Goal: Task Accomplishment & Management: Complete application form

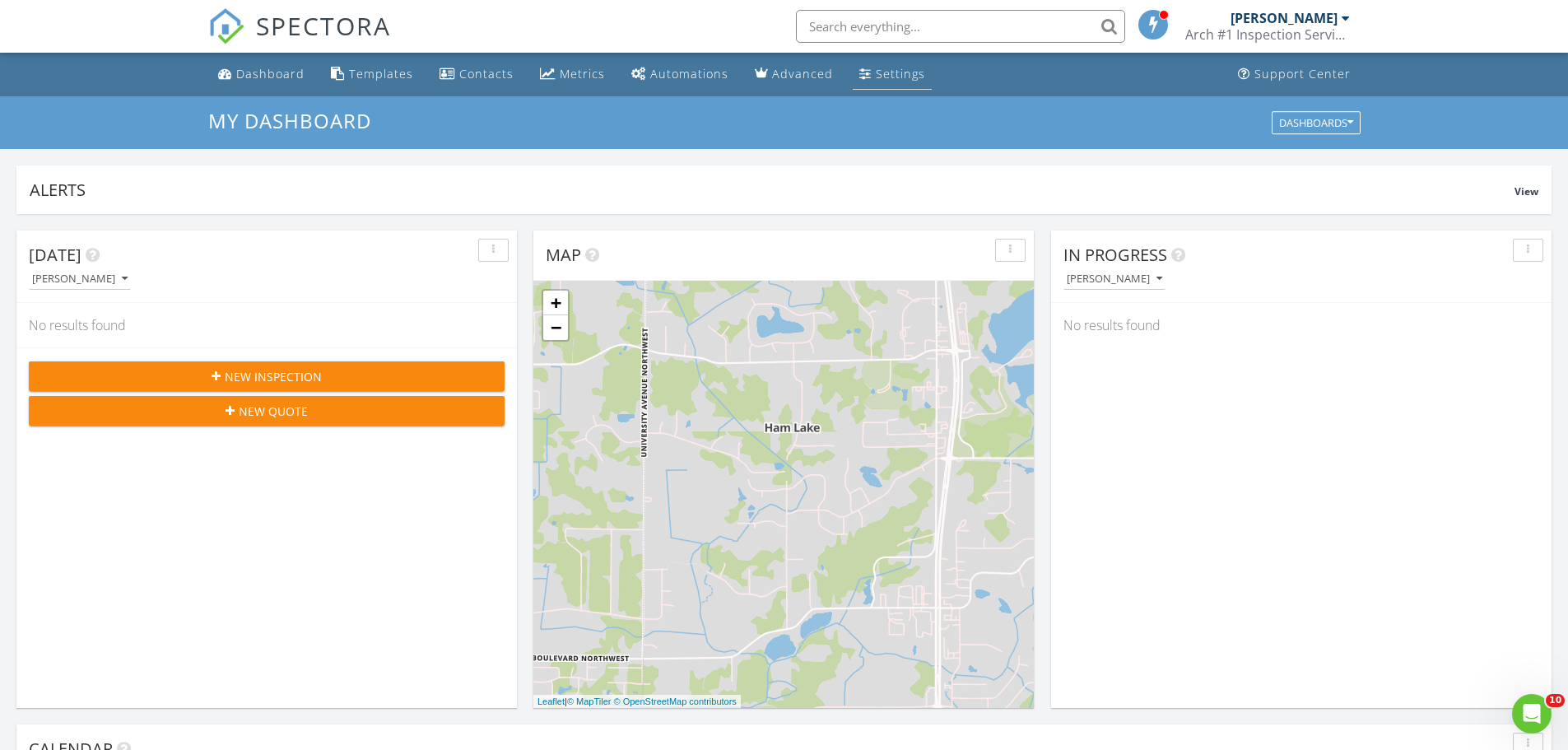
scroll to position [1524, 1594]
click at [345, 378] on div "New Inspection" at bounding box center [266, 377] width 450 height 18
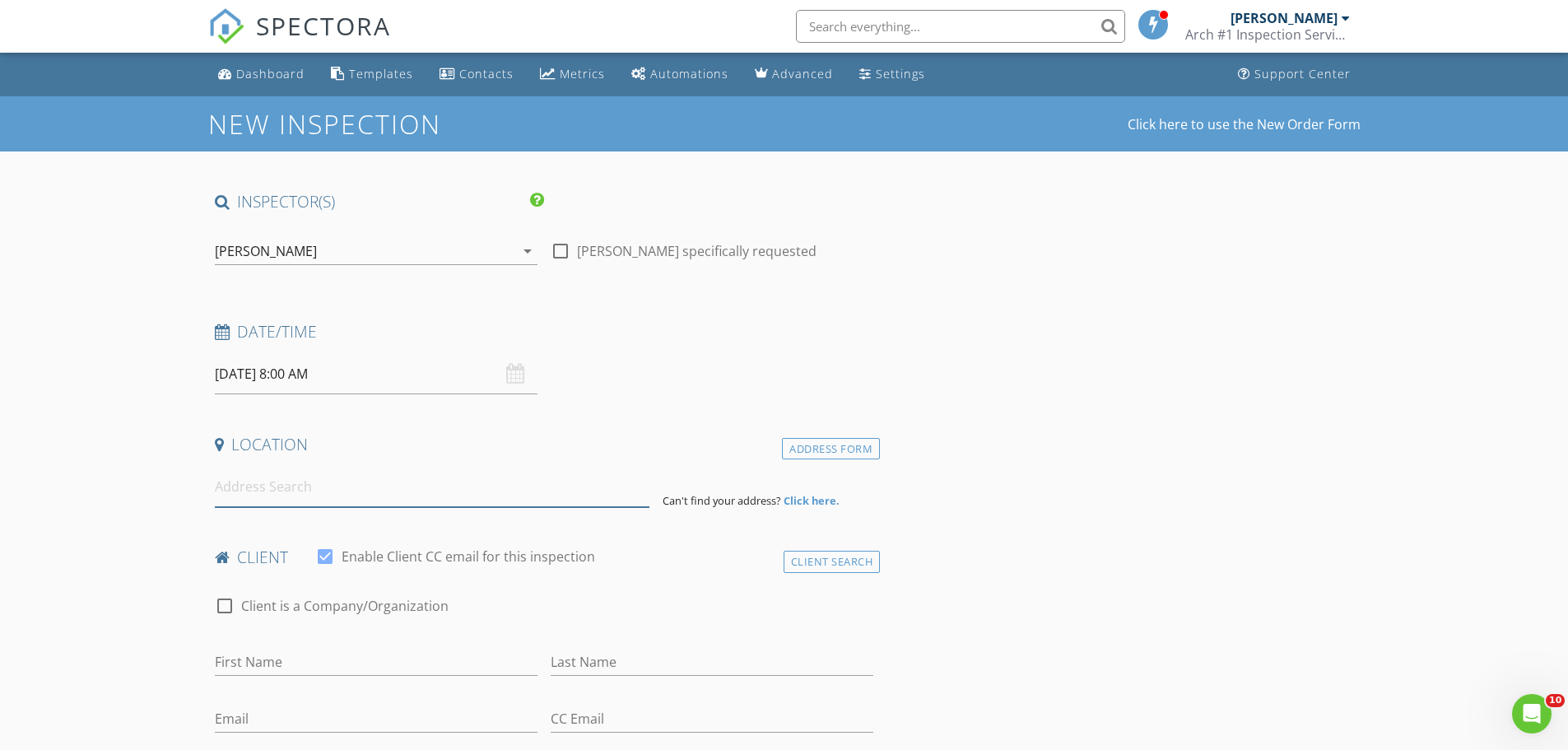
click at [232, 490] on input at bounding box center [432, 487] width 434 height 40
paste input "2016 Pine Street Hasting MN 55033"
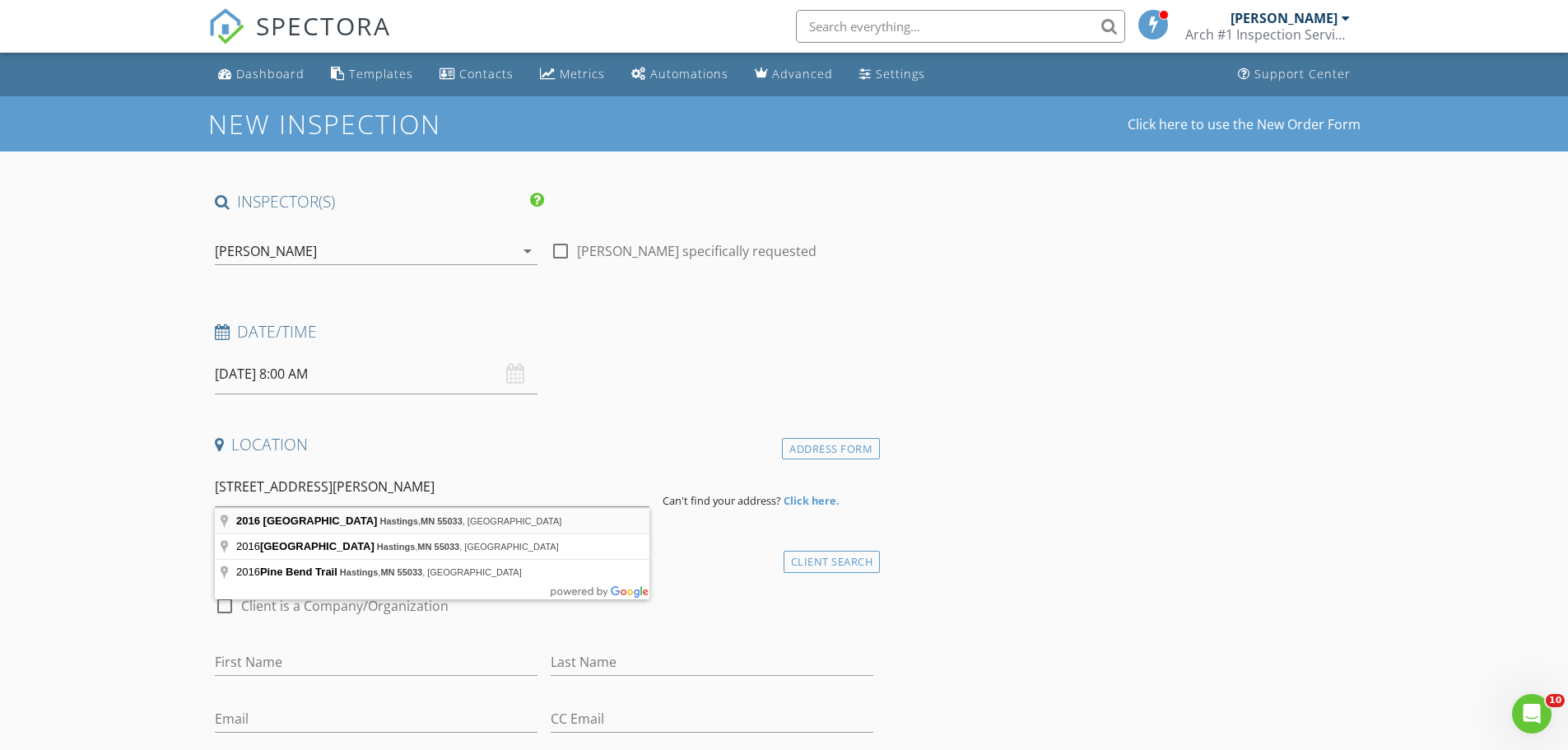
type input "2016 Pine Street, Hastings, MN 55033, USA"
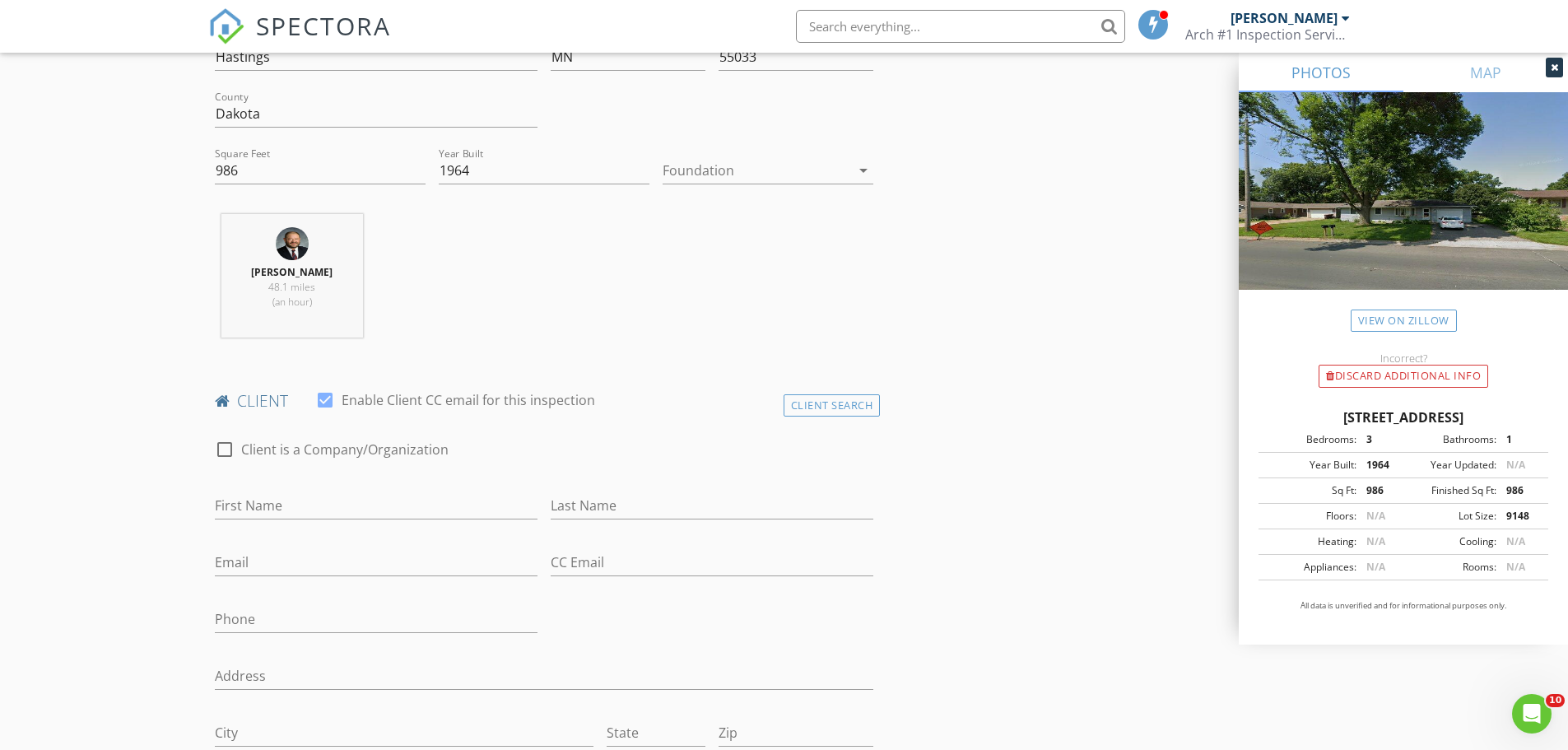
scroll to position [494, 0]
click at [555, 504] on input "Last Name" at bounding box center [712, 505] width 323 height 27
paste input "[PERSON_NAME]"
drag, startPoint x: 585, startPoint y: 504, endPoint x: 545, endPoint y: 515, distance: 41.5
click at [545, 515] on div "Last Name Kerly Lucero" at bounding box center [713, 507] width 336 height 57
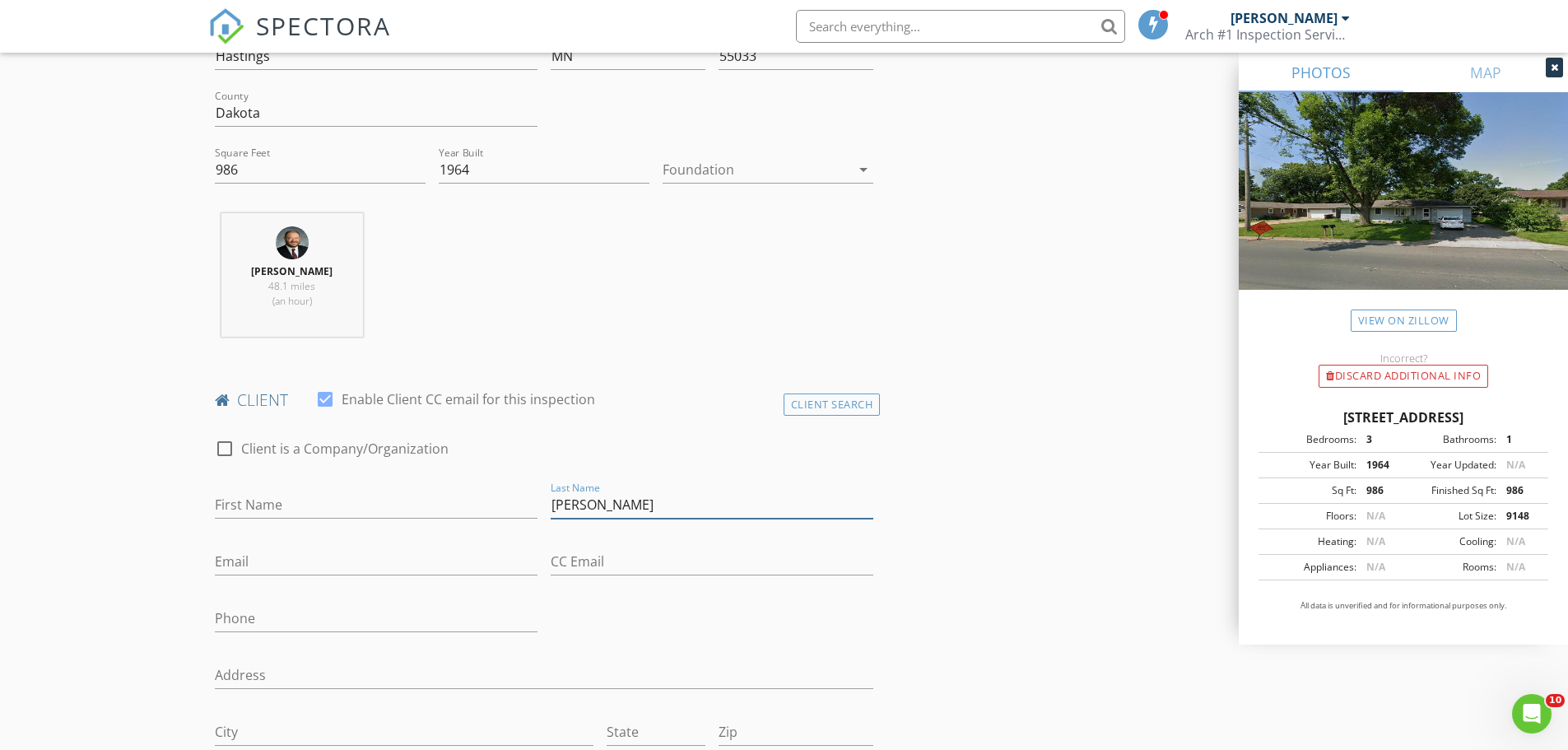
type input "[PERSON_NAME]"
click at [241, 503] on input "First Name" at bounding box center [376, 505] width 323 height 27
paste input "Kerly"
type input "Kerly"
click at [240, 562] on input "Email" at bounding box center [376, 562] width 323 height 27
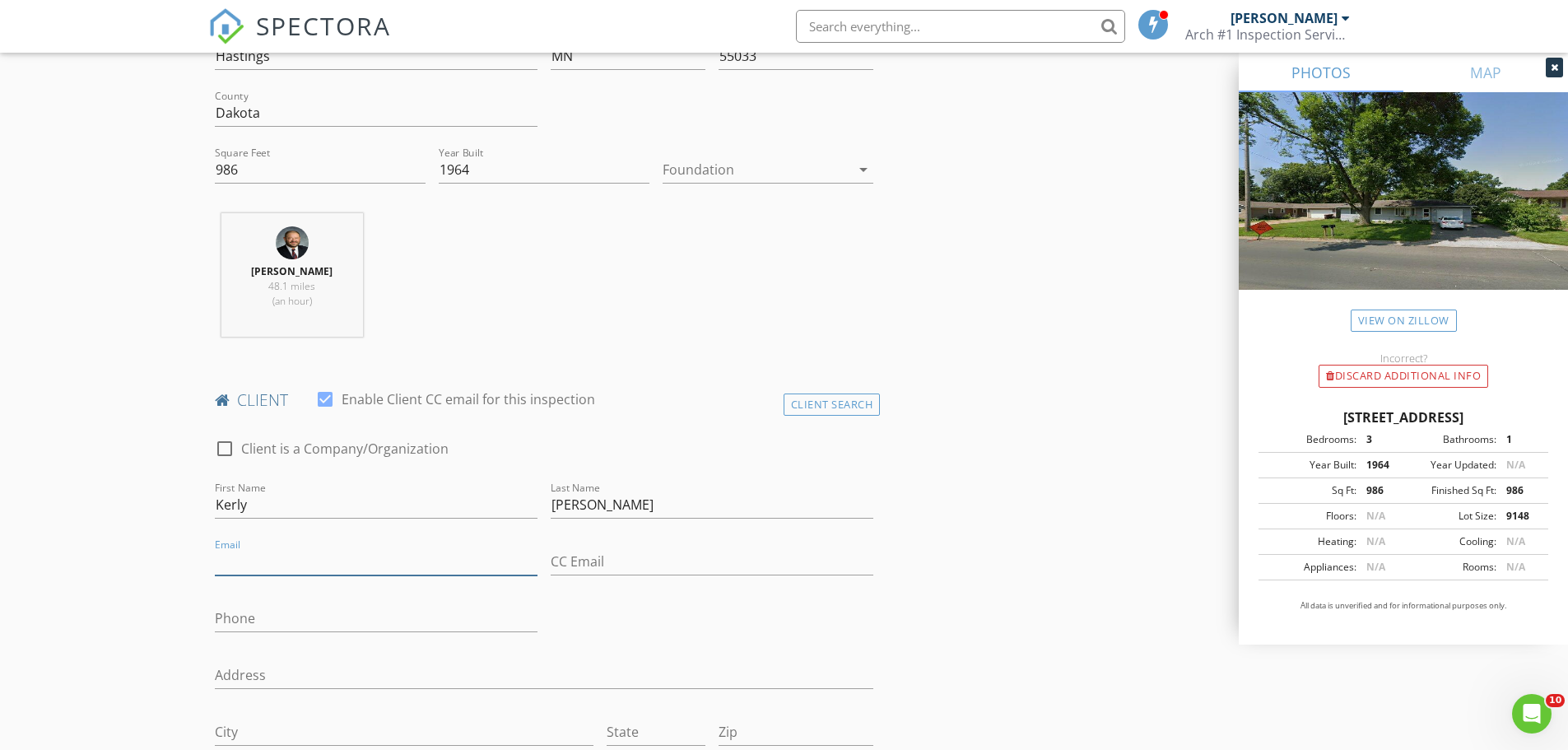
paste input "[EMAIL_ADDRESS][DOMAIN_NAME]"
type input "[EMAIL_ADDRESS][DOMAIN_NAME]"
click at [362, 610] on input "Phone" at bounding box center [376, 619] width 323 height 27
click at [228, 619] on input "Phone" at bounding box center [376, 619] width 323 height 27
paste input "[PHONE_NUMBER]"
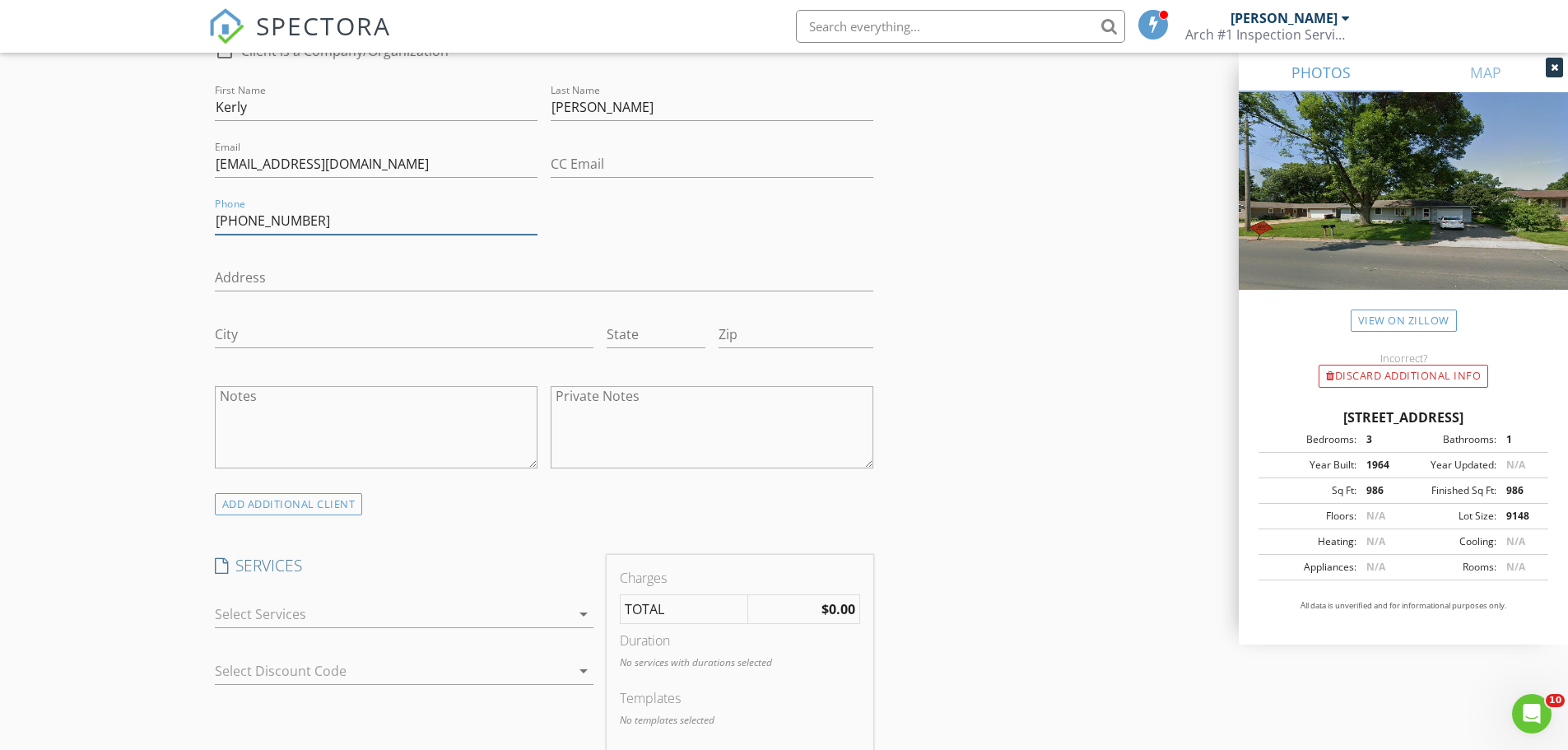
scroll to position [906, 0]
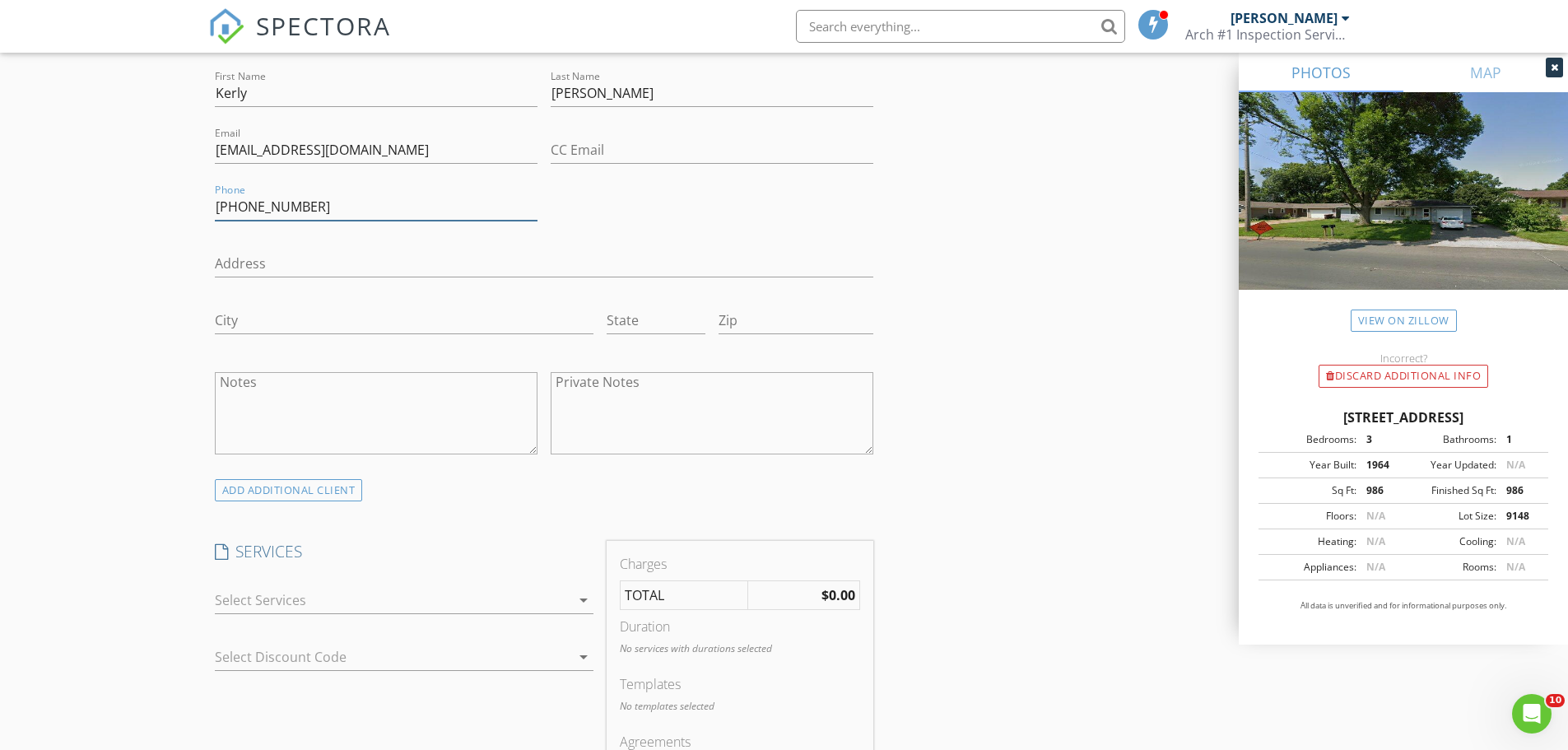
type input "[PHONE_NUMBER]"
click at [586, 599] on icon "arrow_drop_down" at bounding box center [584, 600] width 20 height 20
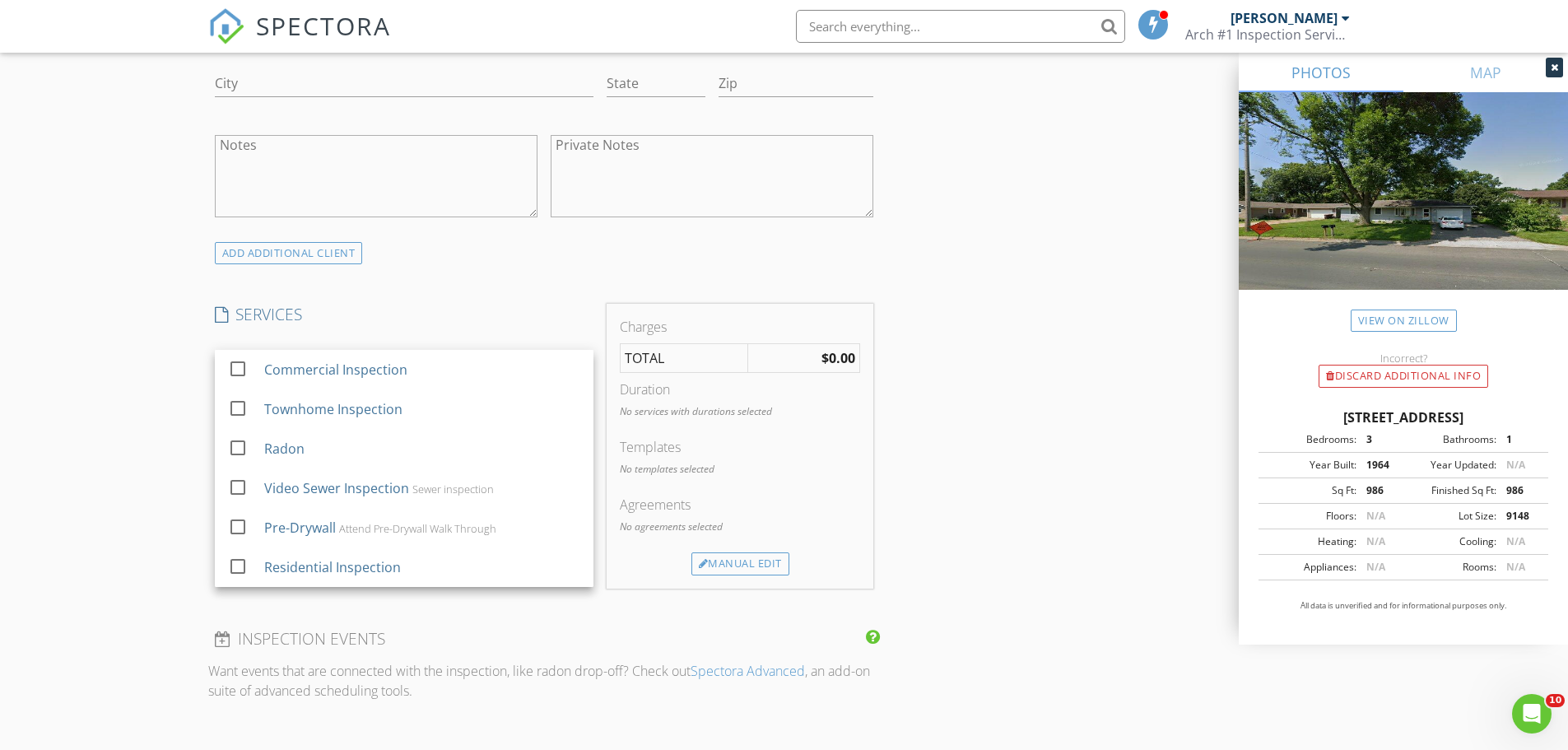
scroll to position [1153, 0]
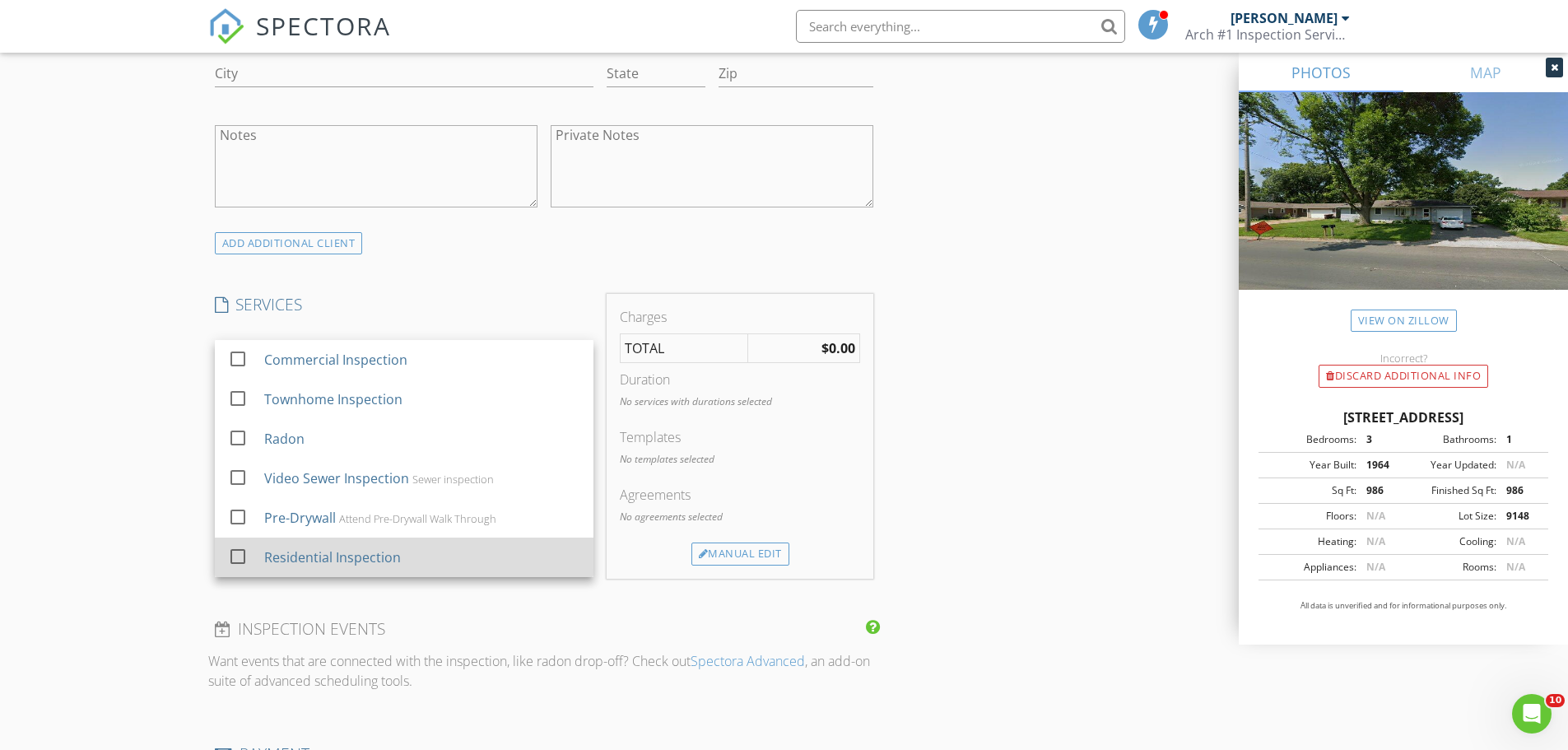
click at [345, 557] on div "Residential Inspection" at bounding box center [331, 557] width 137 height 20
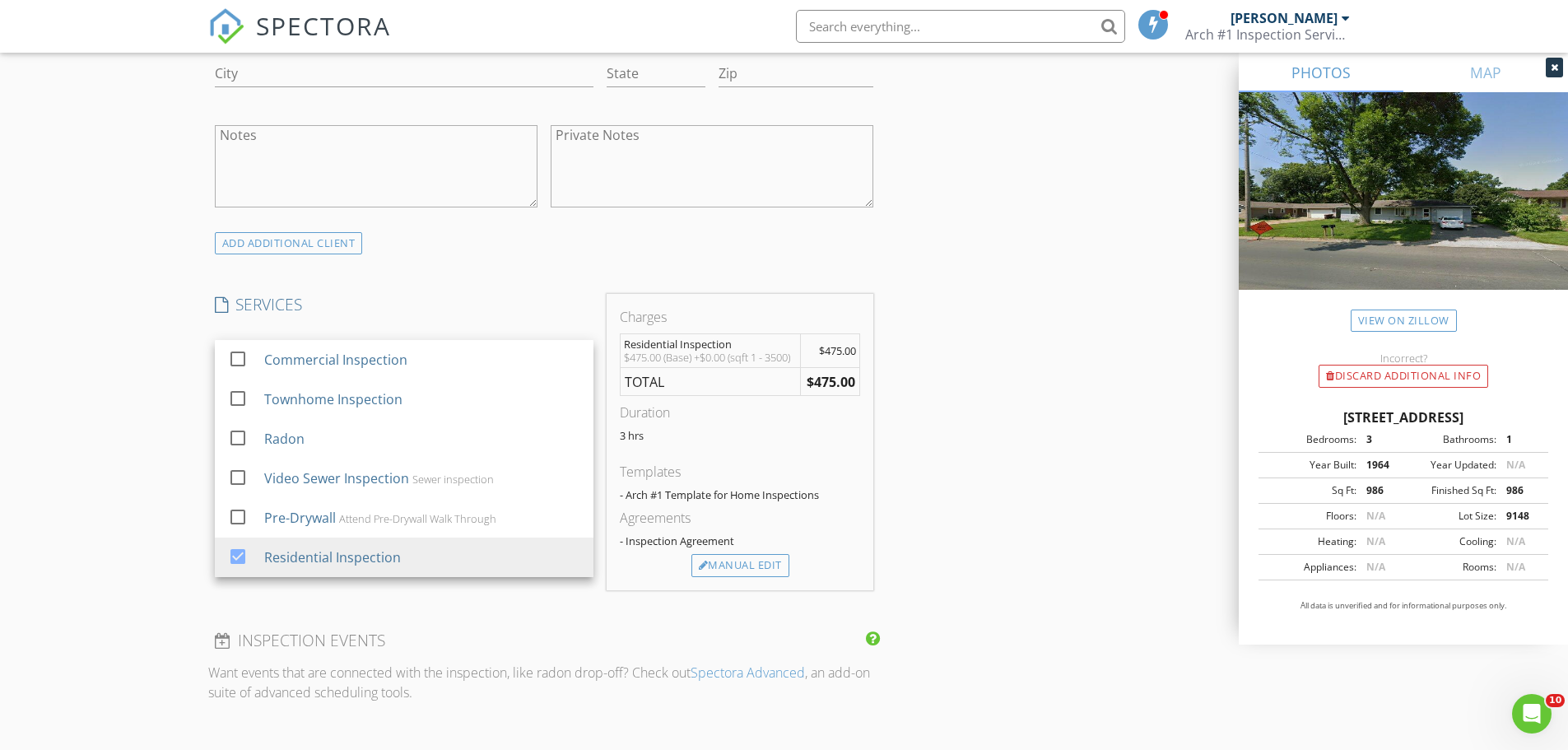
click at [1056, 473] on div "INSPECTOR(S) check_box Don Archibeque PRIMARY Don Archibeque arrow_drop_down ch…" at bounding box center [784, 415] width 1152 height 2754
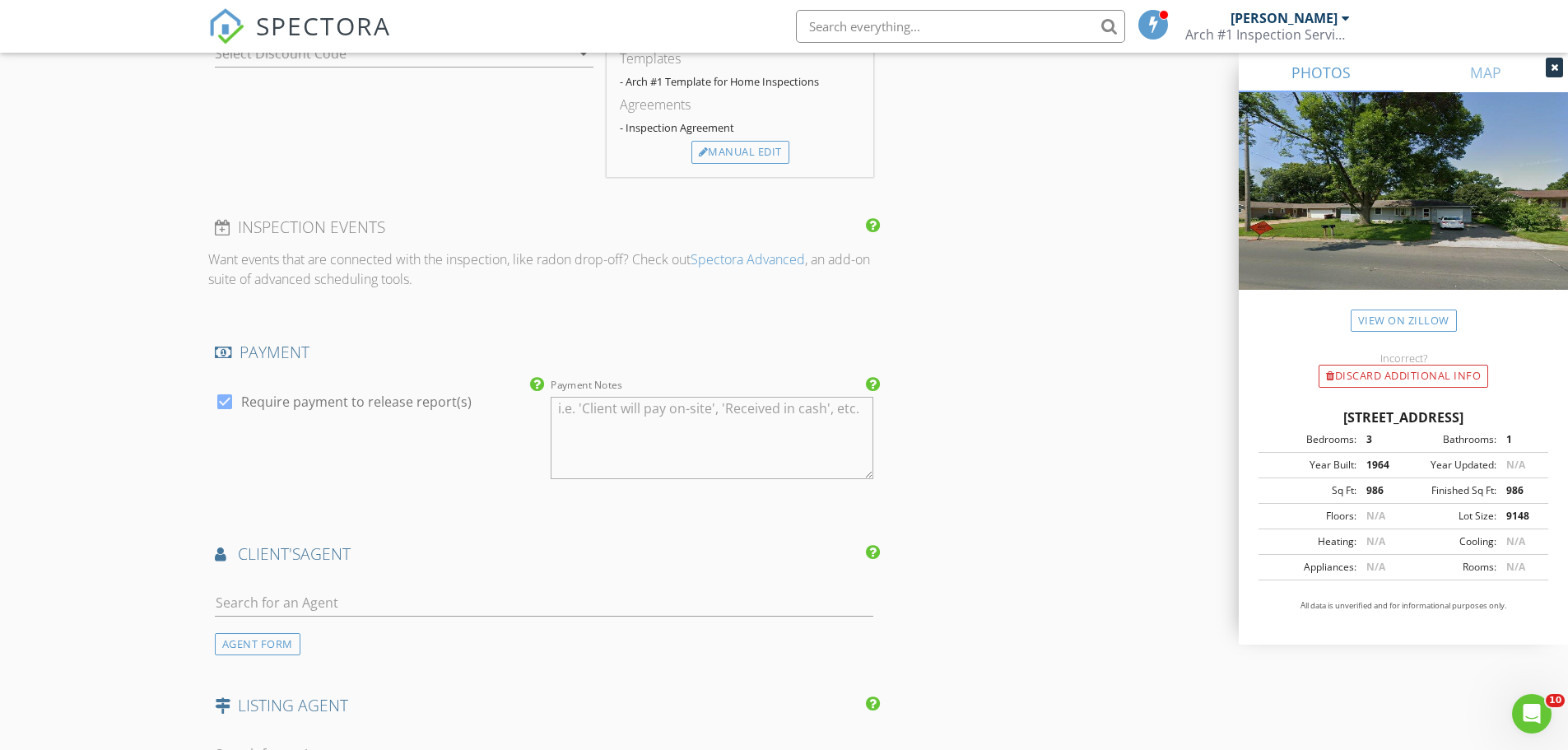
scroll to position [1730, 0]
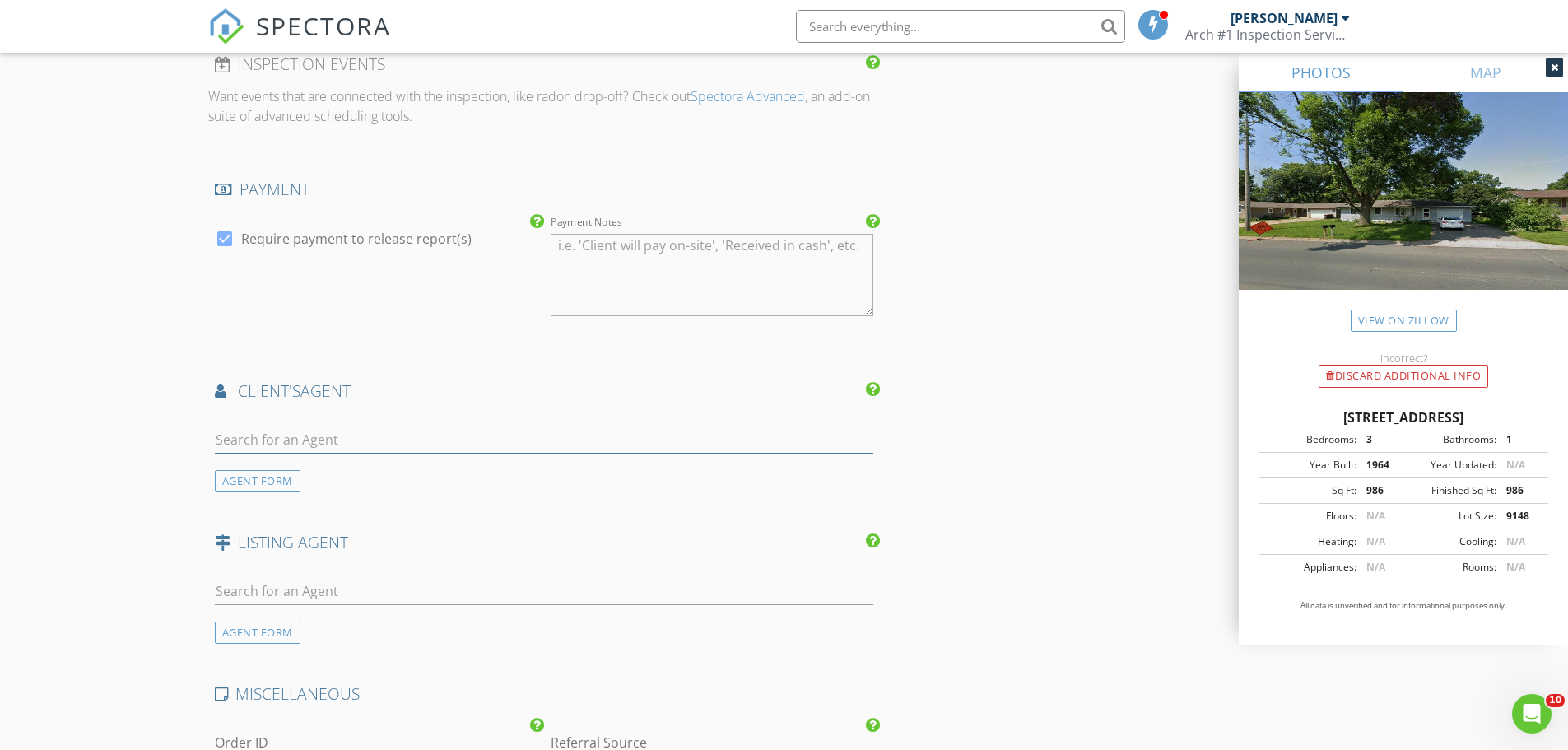
click at [239, 432] on input "text" at bounding box center [545, 440] width 660 height 27
type input "Ines"
click at [312, 475] on div "[PERSON_NAME]" at bounding box center [313, 470] width 102 height 20
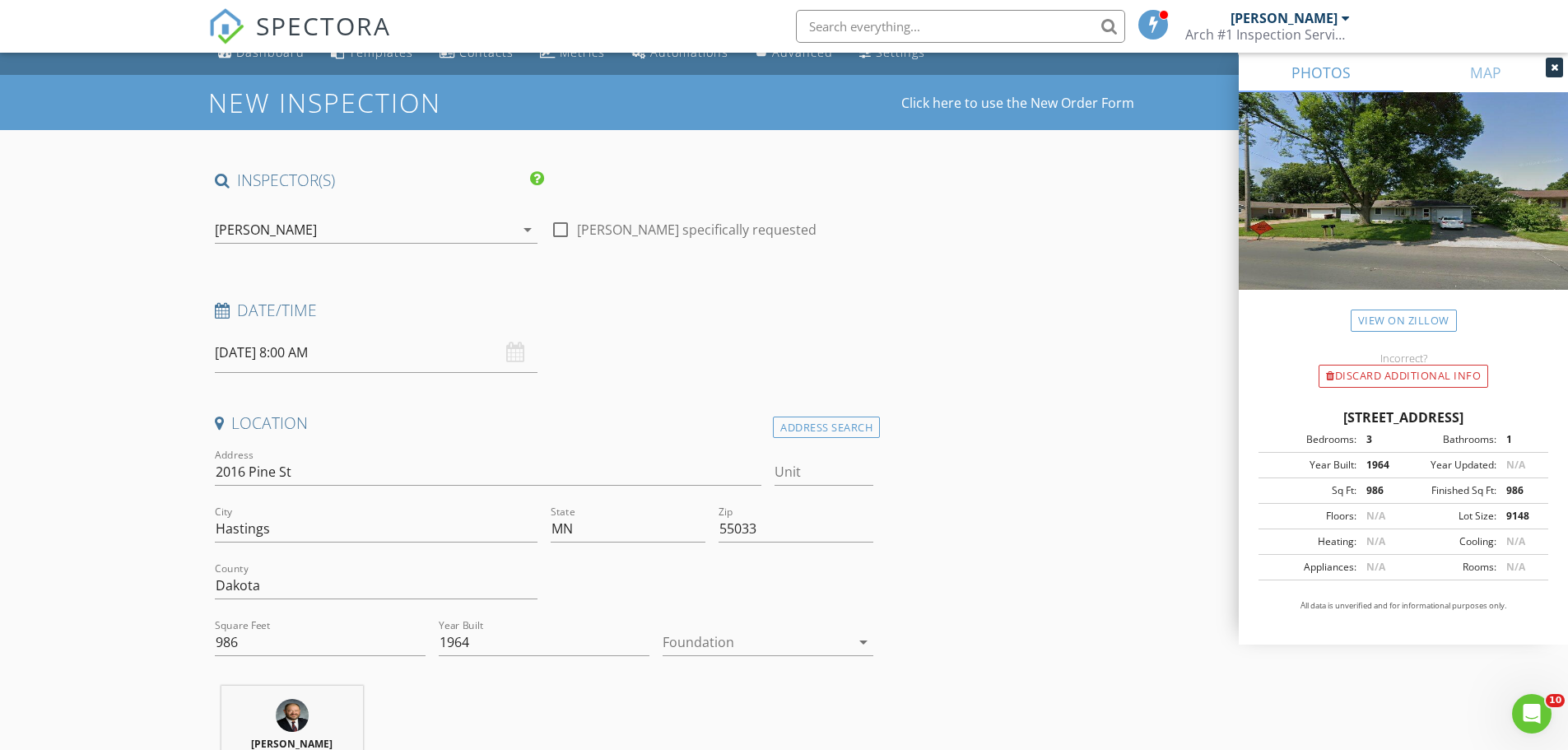
scroll to position [0, 0]
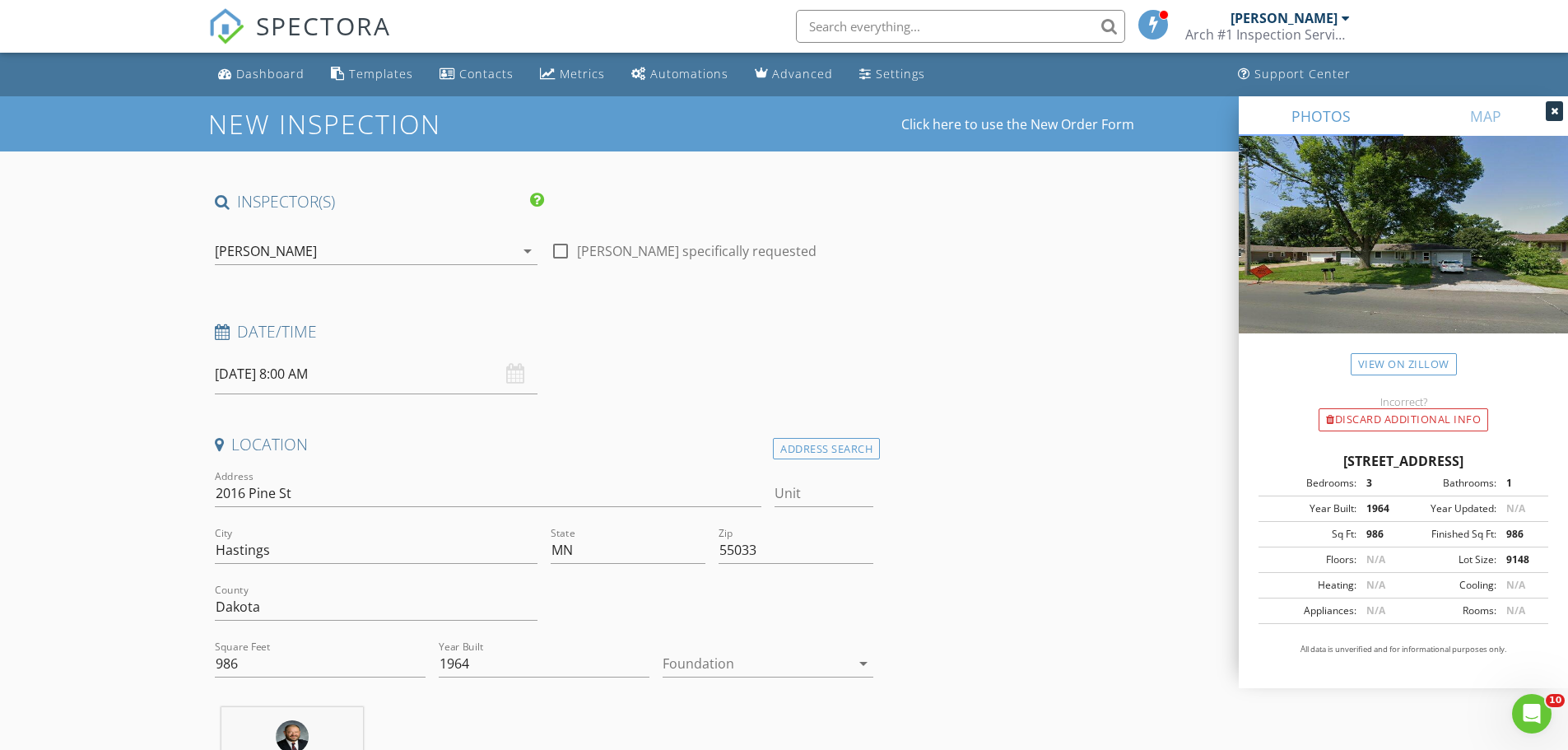
click at [263, 371] on input "08/28/2025 8:00 AM" at bounding box center [376, 374] width 323 height 40
type input "[DATE] 8:00 AM"
click at [759, 322] on h4 "Date/Time" at bounding box center [545, 331] width 660 height 21
click at [557, 254] on div at bounding box center [560, 251] width 28 height 28
checkbox input "true"
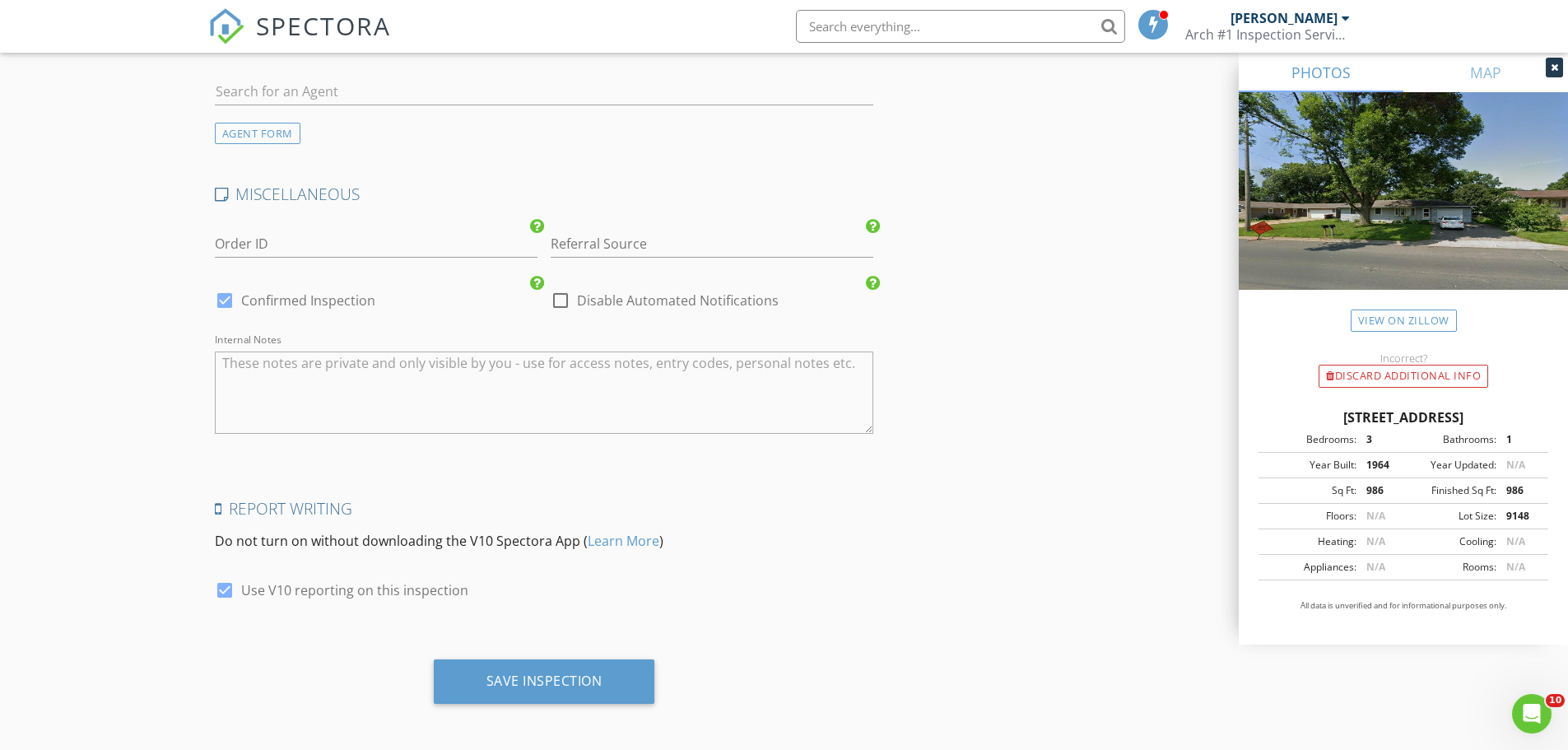
scroll to position [2724, 0]
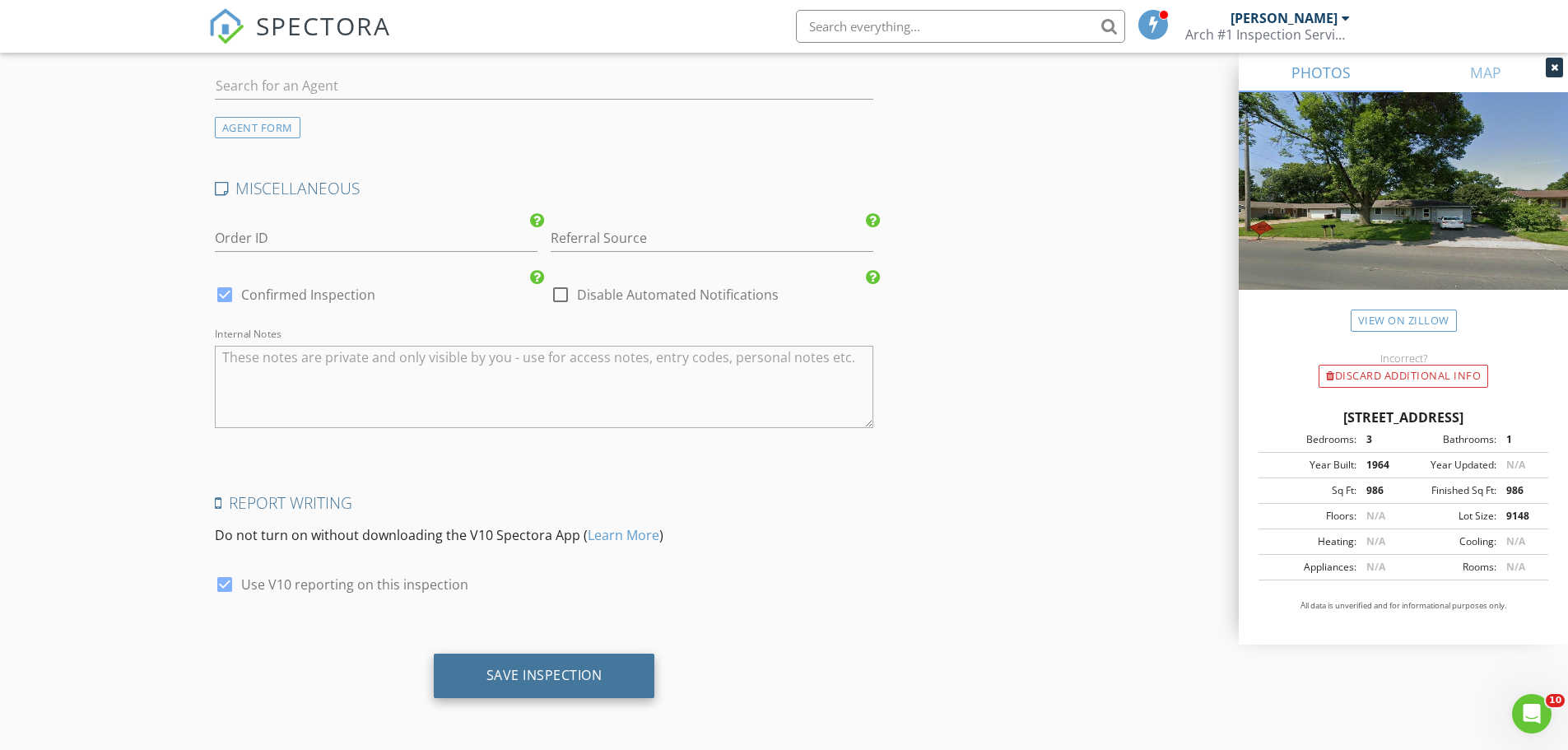
click at [563, 678] on div "Save Inspection" at bounding box center [545, 676] width 116 height 17
